Goal: Task Accomplishment & Management: Use online tool/utility

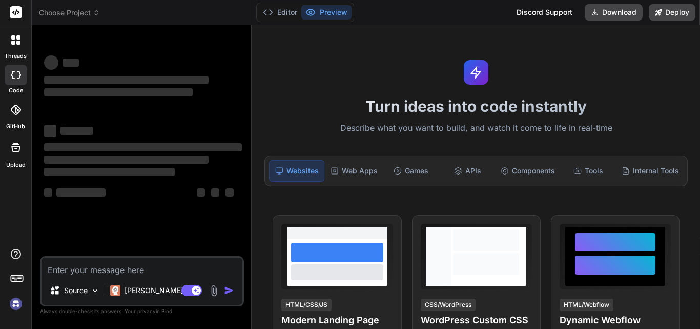
type textarea "x"
type textarea "Jasper"
type textarea "x"
type textarea "Jasper"
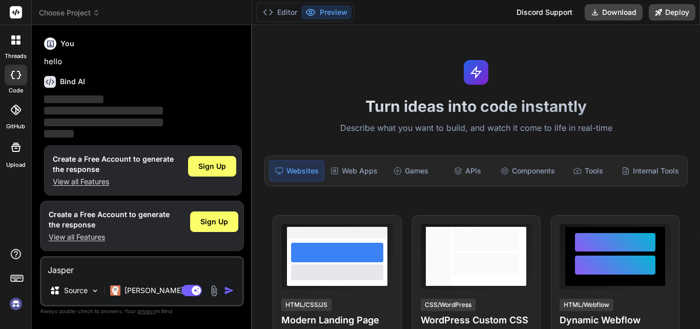
type textarea "x"
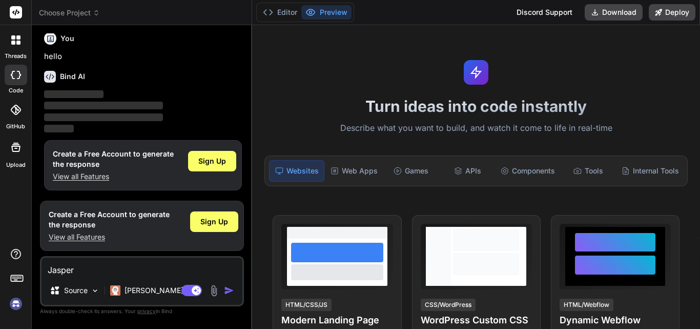
drag, startPoint x: 94, startPoint y: 267, endPoint x: 48, endPoint y: 270, distance: 45.7
click at [48, 270] on textarea "Jasper" at bounding box center [142, 266] width 201 height 18
type textarea "[PERSON_NAME] can you tell me about his gentleman can you tell me about this ge…"
type textarea "x"
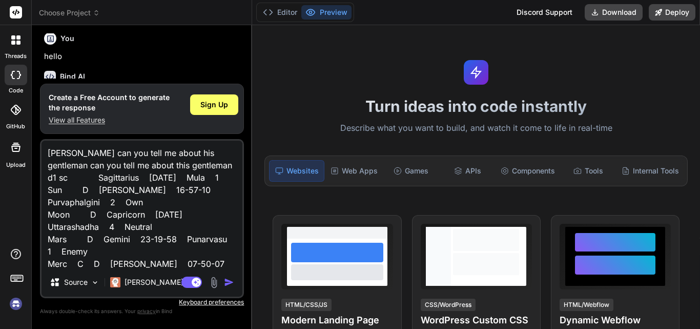
scroll to position [136, 0]
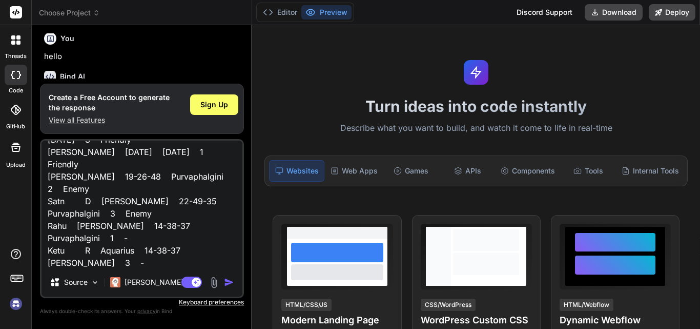
type textarea "[PERSON_NAME] can you tell me about his gentleman can you tell me about this ge…"
click at [228, 280] on img "button" at bounding box center [229, 282] width 10 height 10
click at [231, 281] on img "button" at bounding box center [229, 282] width 10 height 10
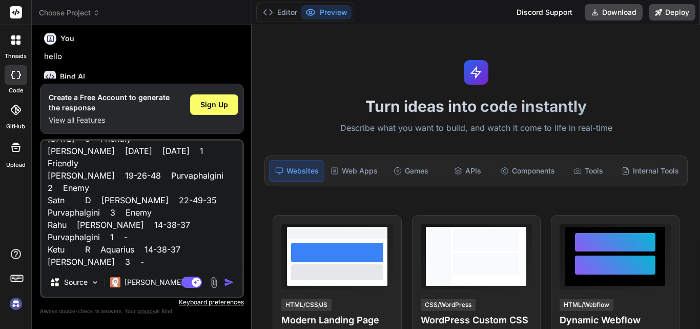
click at [231, 281] on img "button" at bounding box center [229, 282] width 10 height 10
click at [228, 100] on span "Sign Up" at bounding box center [214, 104] width 28 height 10
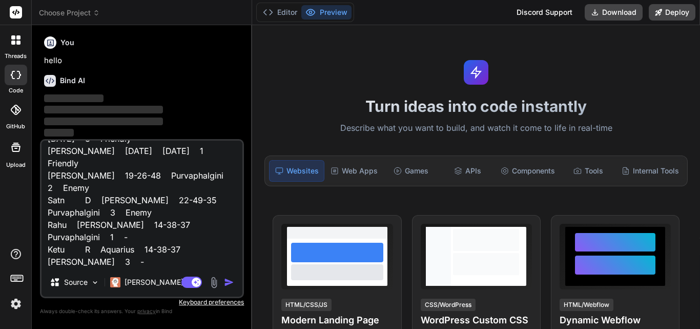
scroll to position [1, 0]
click at [227, 282] on img "button" at bounding box center [229, 282] width 10 height 10
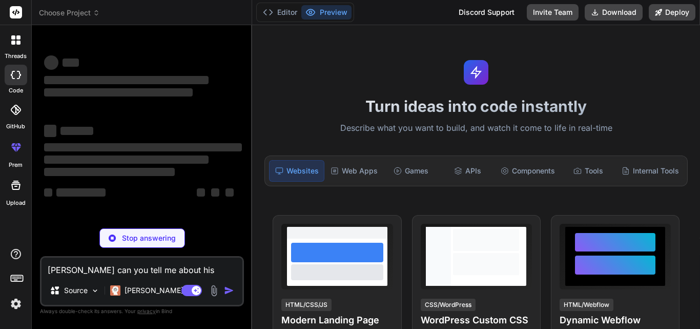
scroll to position [0, 0]
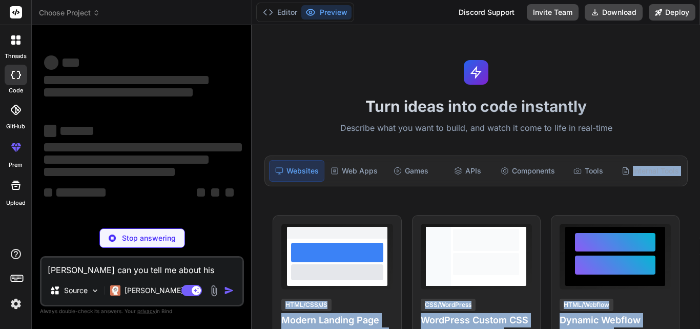
drag, startPoint x: 700, startPoint y: 84, endPoint x: 693, endPoint y: 155, distance: 71.1
click at [693, 155] on div "Turn ideas into code instantly Describe what you want to build, and watch it co…" at bounding box center [476, 177] width 448 height 304
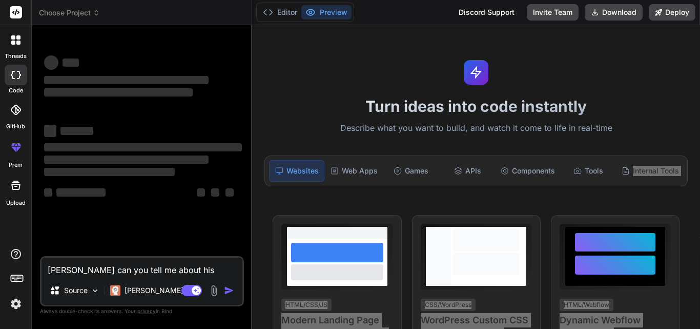
type textarea "x"
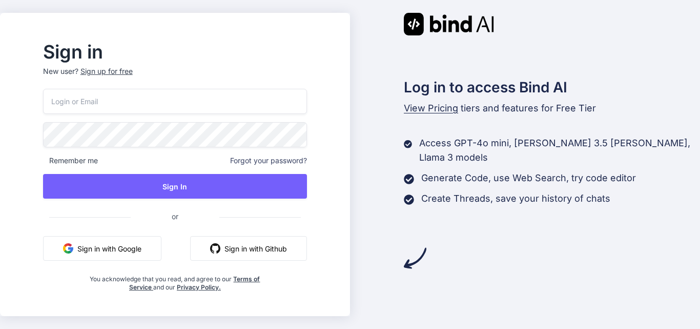
click at [111, 243] on button "Sign in with Google" at bounding box center [102, 248] width 118 height 25
